Goal: Obtain resource: Download file/media

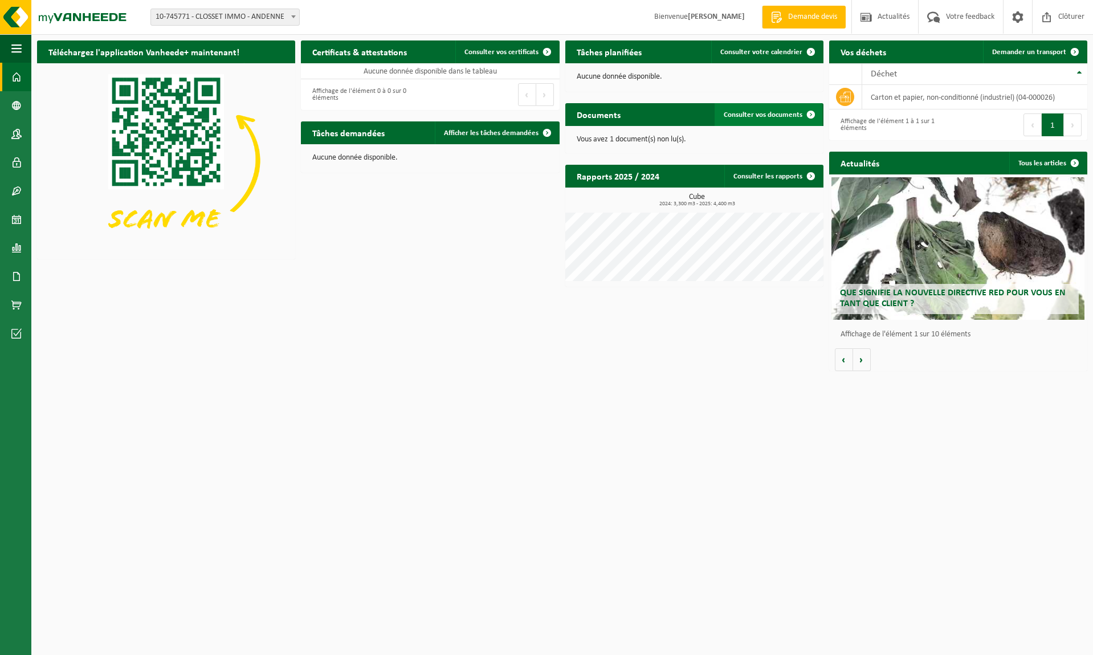
click at [778, 116] on span "Consulter vos documents" at bounding box center [763, 114] width 79 height 7
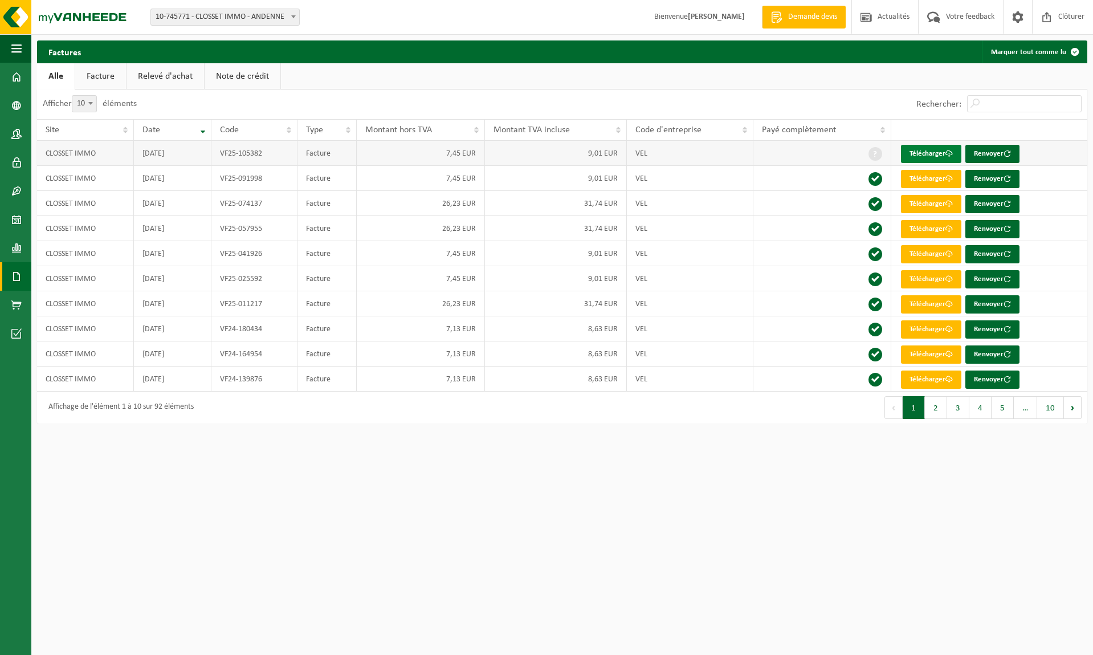
click at [939, 152] on link "Télécharger" at bounding box center [931, 154] width 60 height 18
click at [1047, 52] on button "Marquer tout comme lu" at bounding box center [1034, 51] width 104 height 23
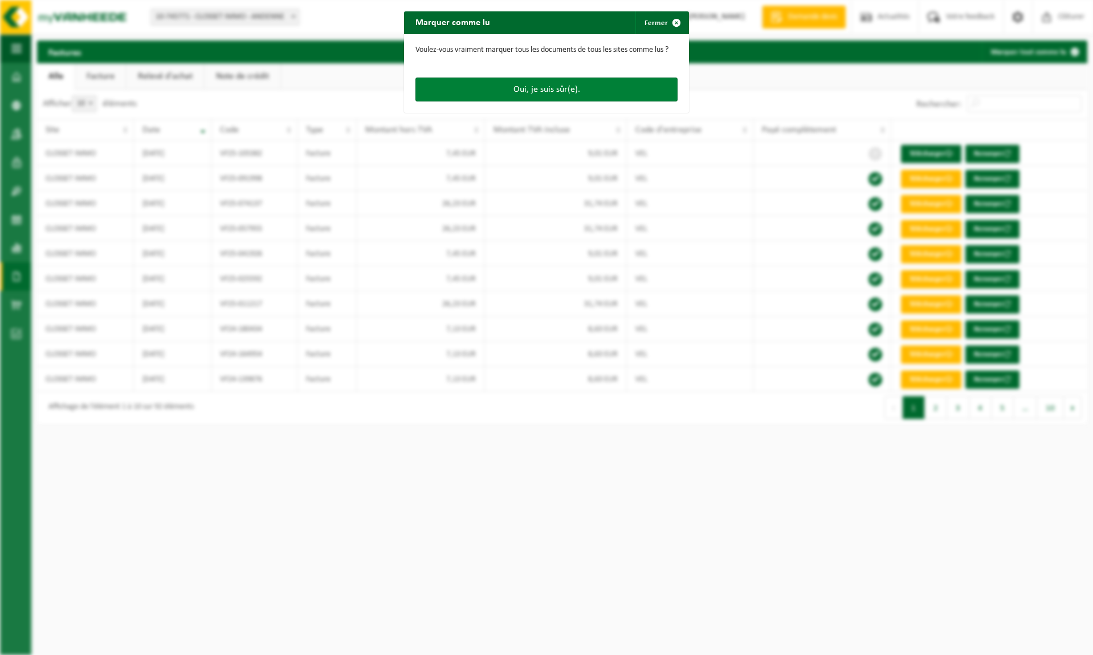
click at [518, 93] on button "Oui, je suis sûr(e)." at bounding box center [547, 90] width 262 height 24
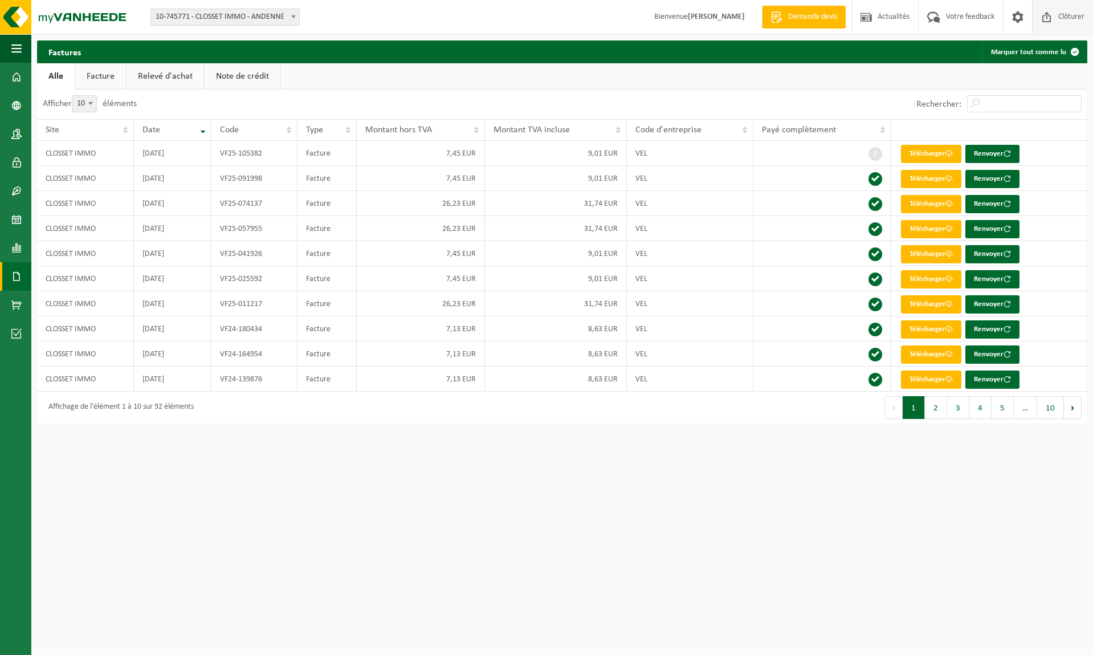
click at [1065, 9] on span "Clôturer" at bounding box center [1072, 17] width 32 height 34
